Goal: Task Accomplishment & Management: Manage account settings

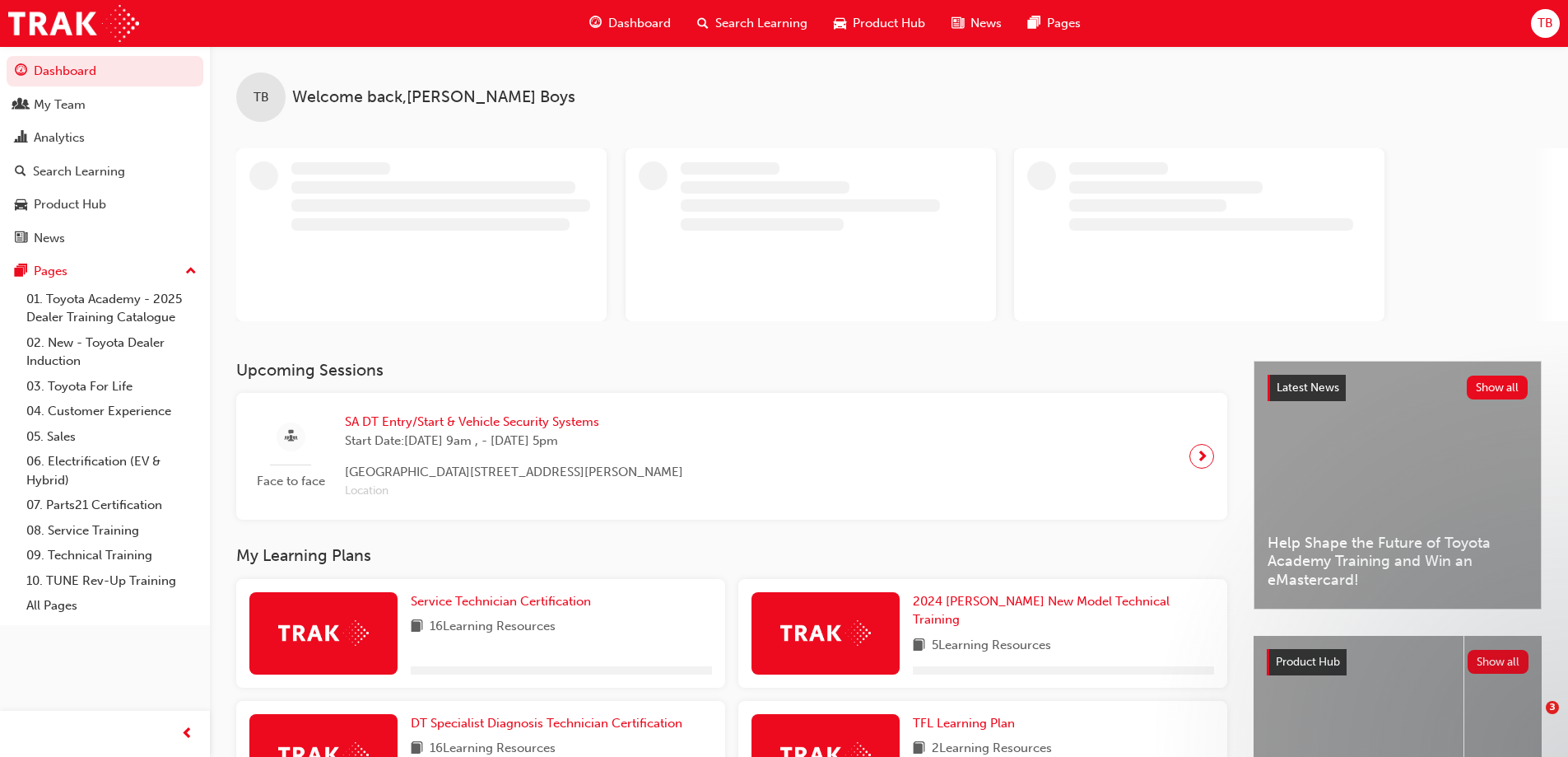
click at [1549, 20] on span "TB" at bounding box center [1545, 24] width 15 height 19
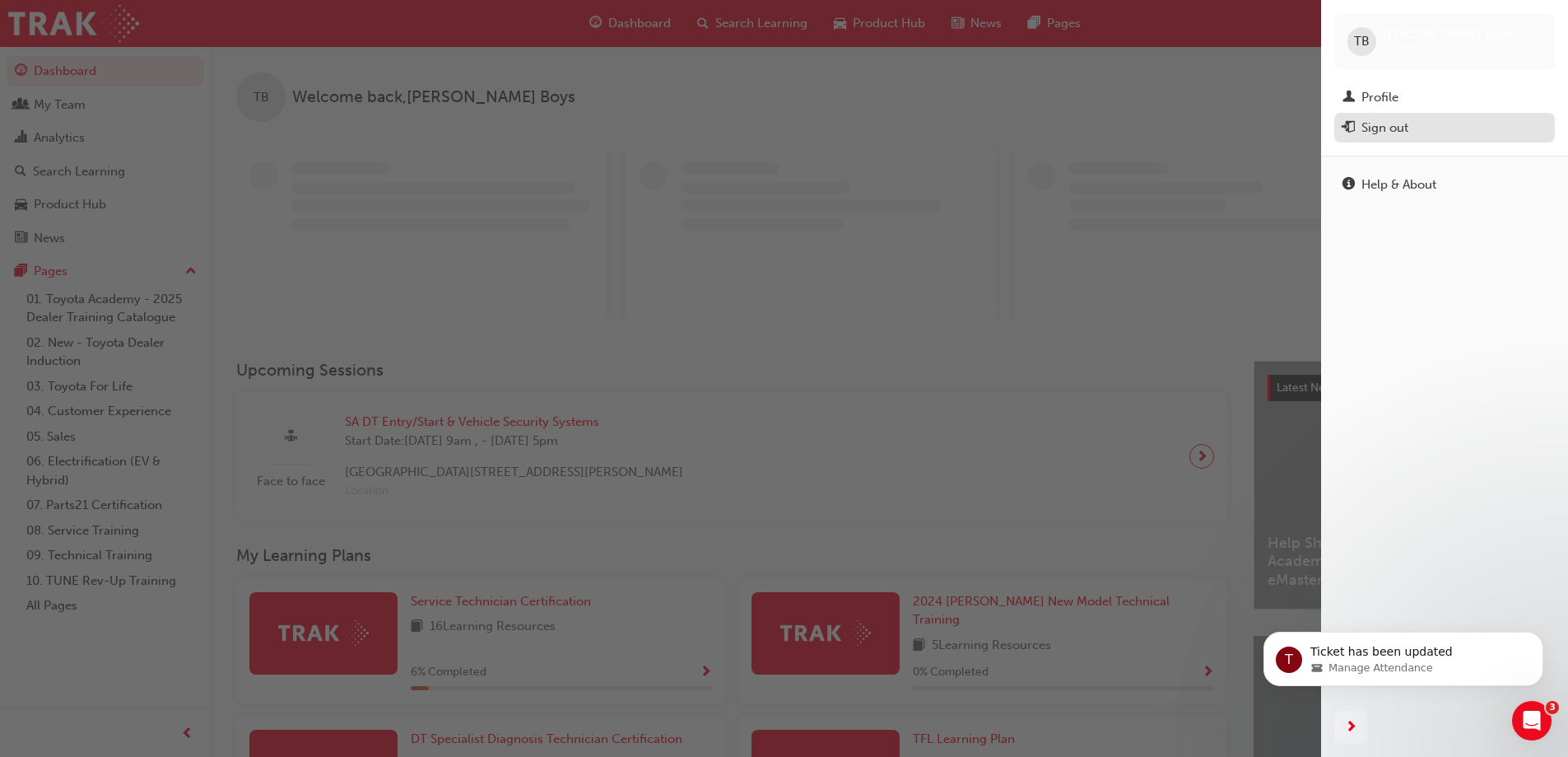
click at [1381, 128] on div "Sign out" at bounding box center [1384, 128] width 47 height 19
